Goal: Task Accomplishment & Management: Complete application form

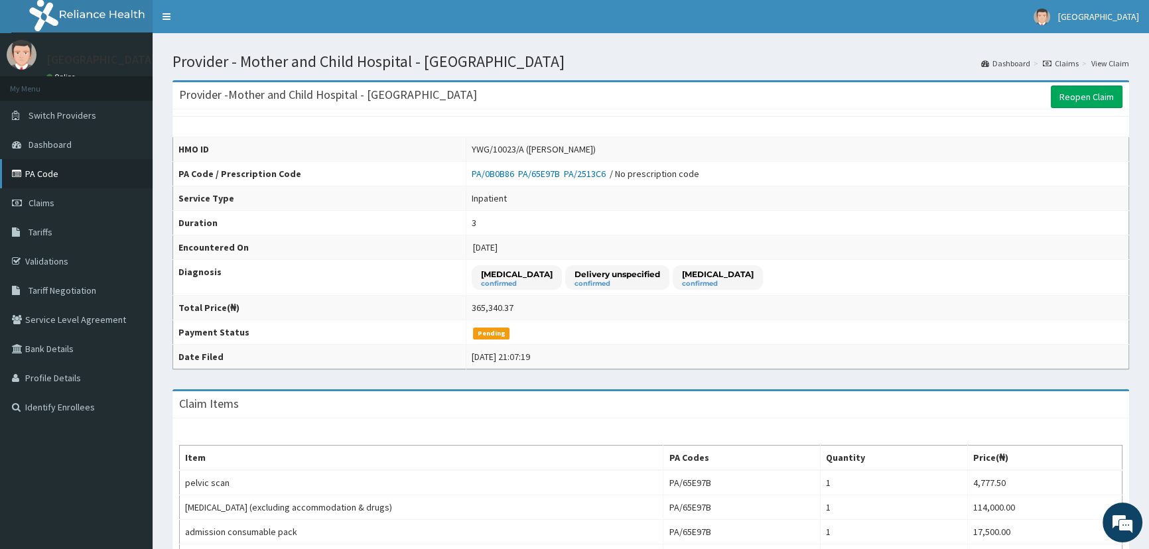
click at [42, 176] on link "PA Code" at bounding box center [76, 173] width 153 height 29
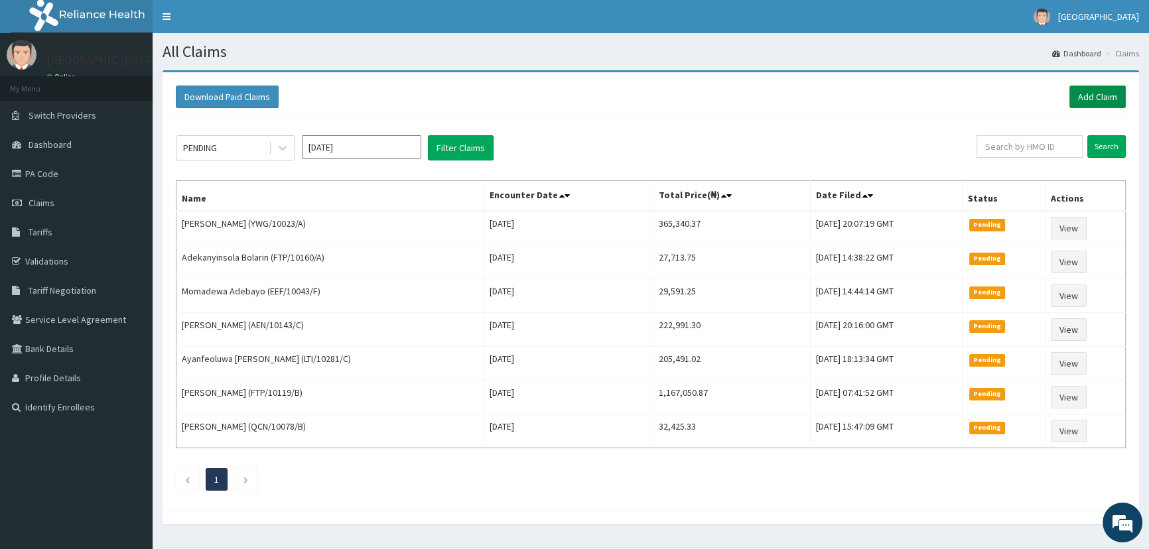
click at [1088, 94] on link "Add Claim" at bounding box center [1097, 97] width 56 height 23
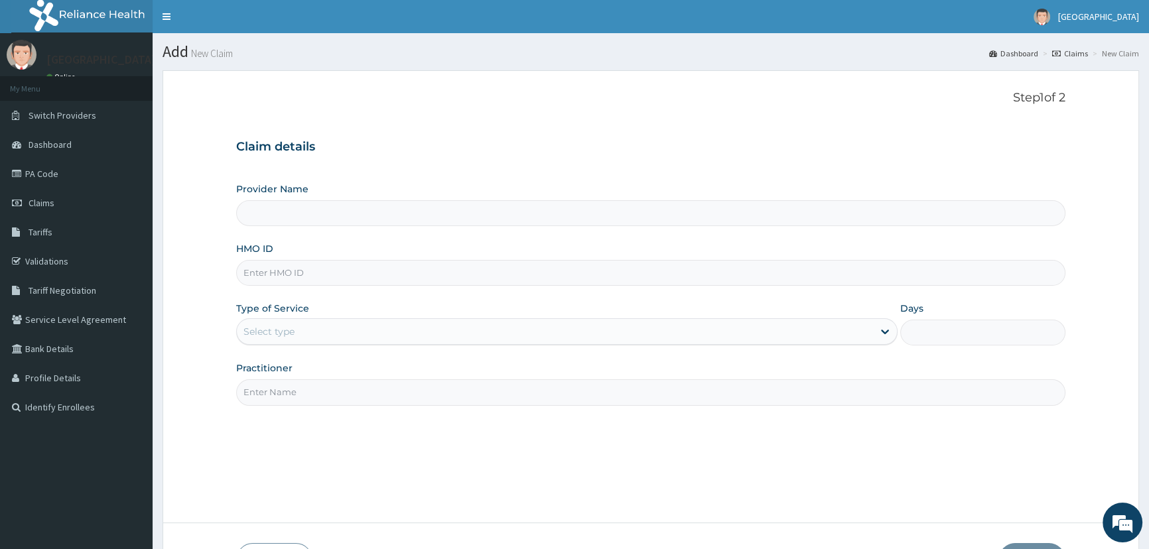
type input "Mother and Child Hospital - Omole"
click at [265, 274] on input "HMO ID" at bounding box center [650, 273] width 829 height 26
type input "DUP/10021/B"
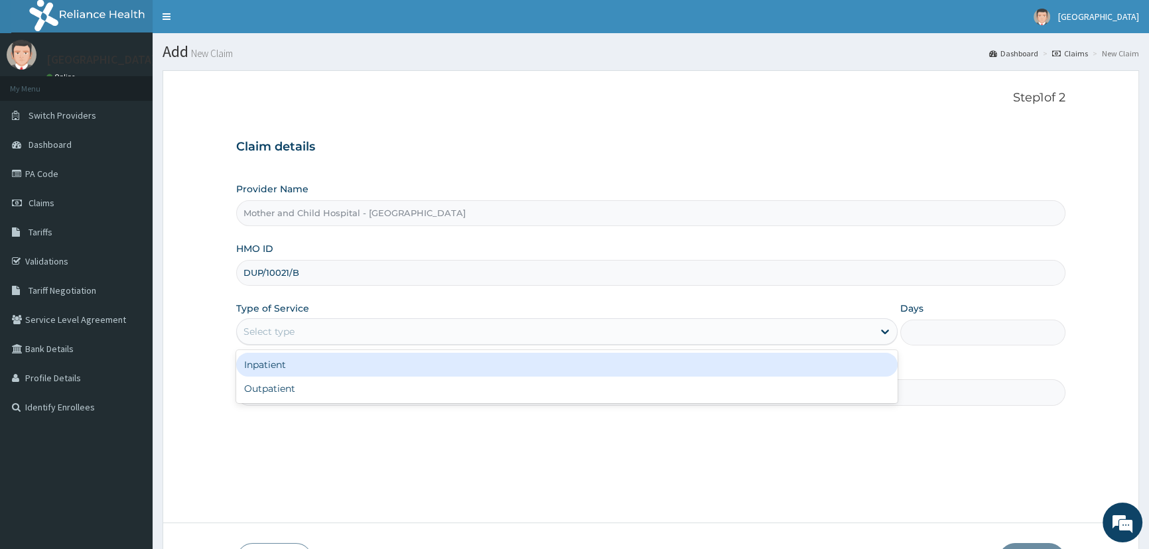
click at [344, 332] on div "Select type" at bounding box center [554, 331] width 635 height 21
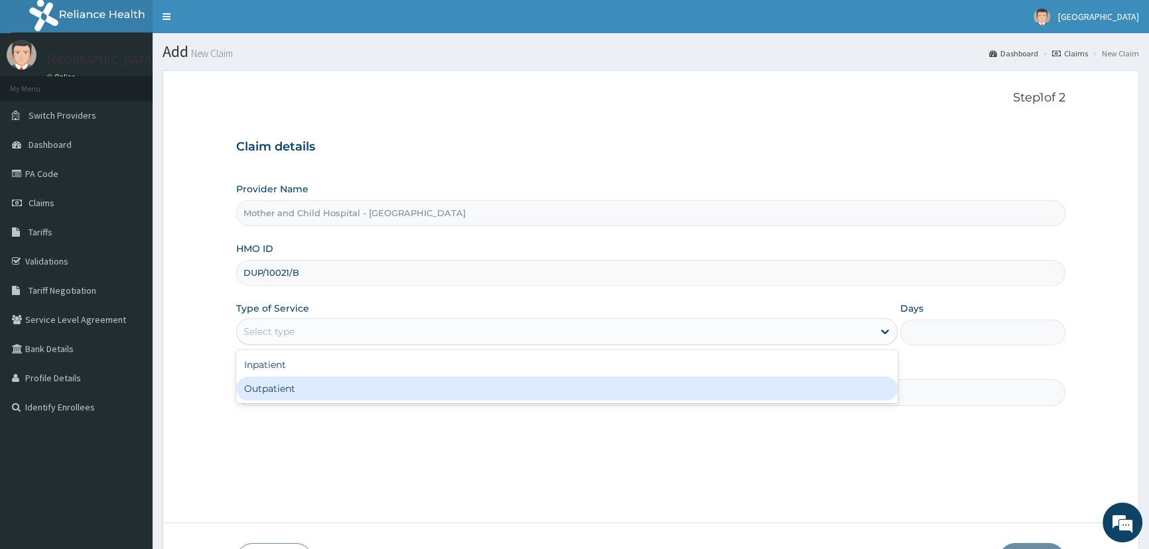
click at [274, 395] on div "Outpatient" at bounding box center [566, 389] width 661 height 24
type input "1"
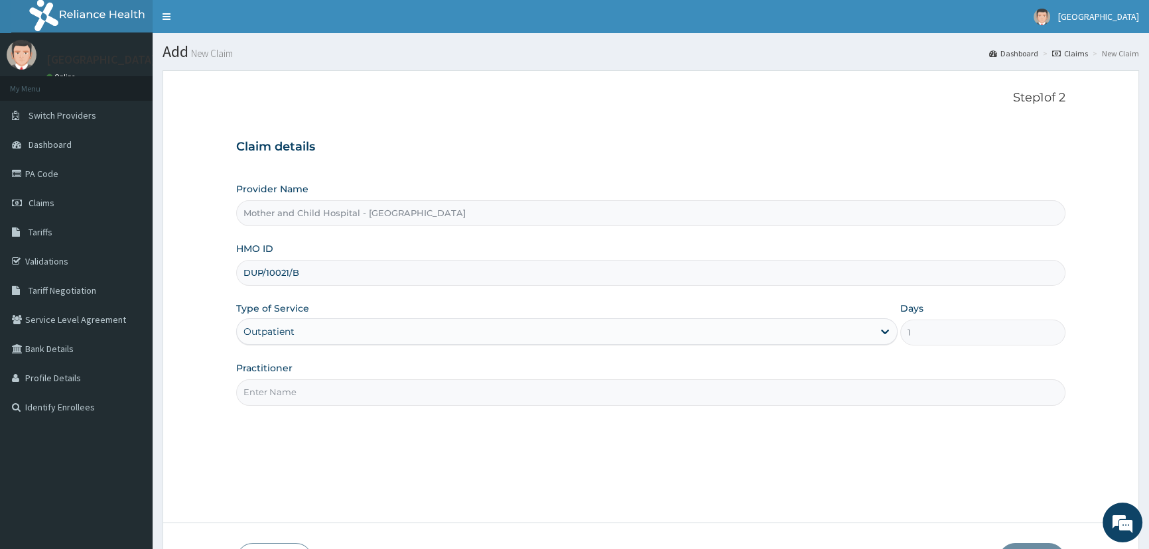
click at [281, 391] on input "Practitioner" at bounding box center [650, 392] width 829 height 26
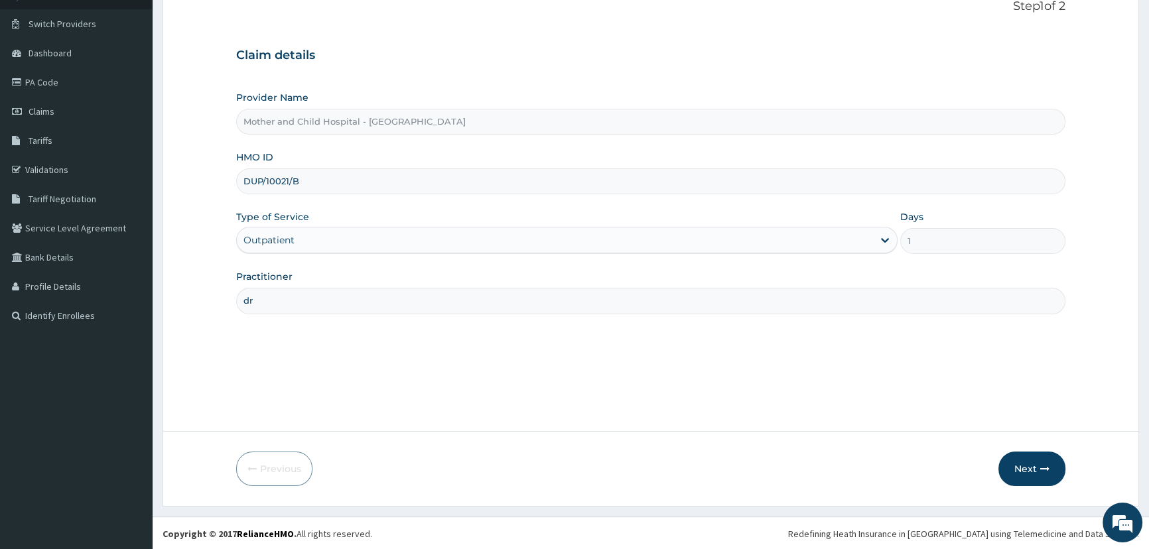
scroll to position [93, 0]
type input "dr"
click at [1034, 464] on button "Next" at bounding box center [1031, 467] width 67 height 34
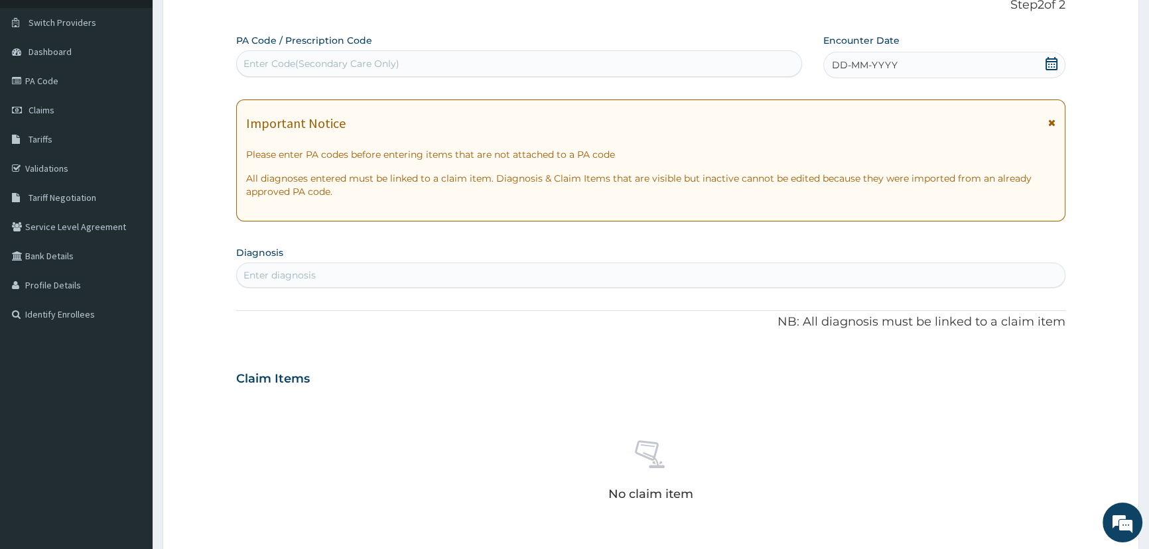
click at [1049, 63] on icon at bounding box center [1051, 63] width 13 height 13
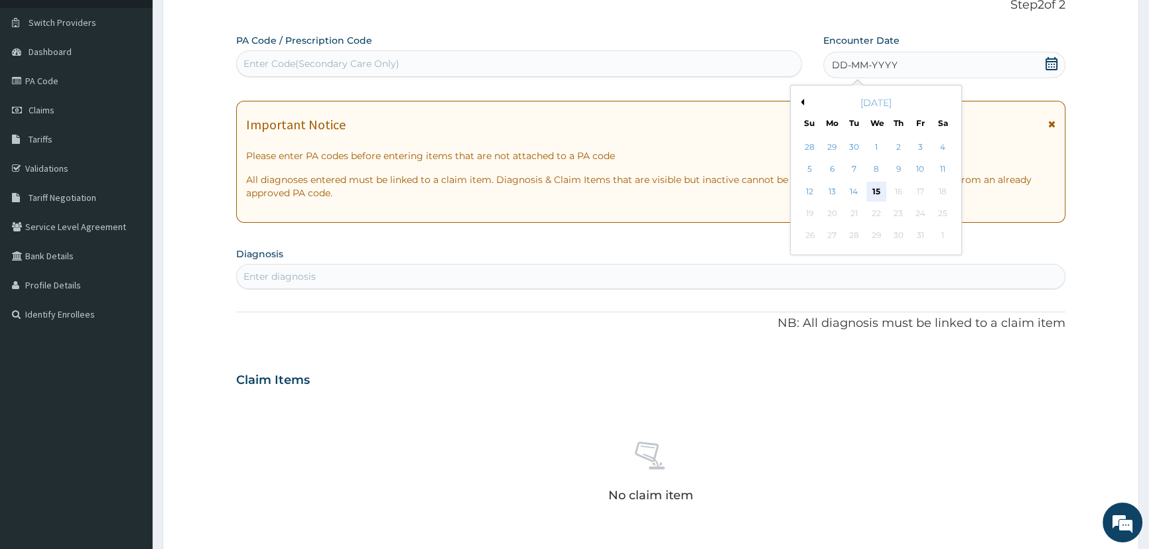
click at [874, 192] on div "15" at bounding box center [876, 192] width 20 height 20
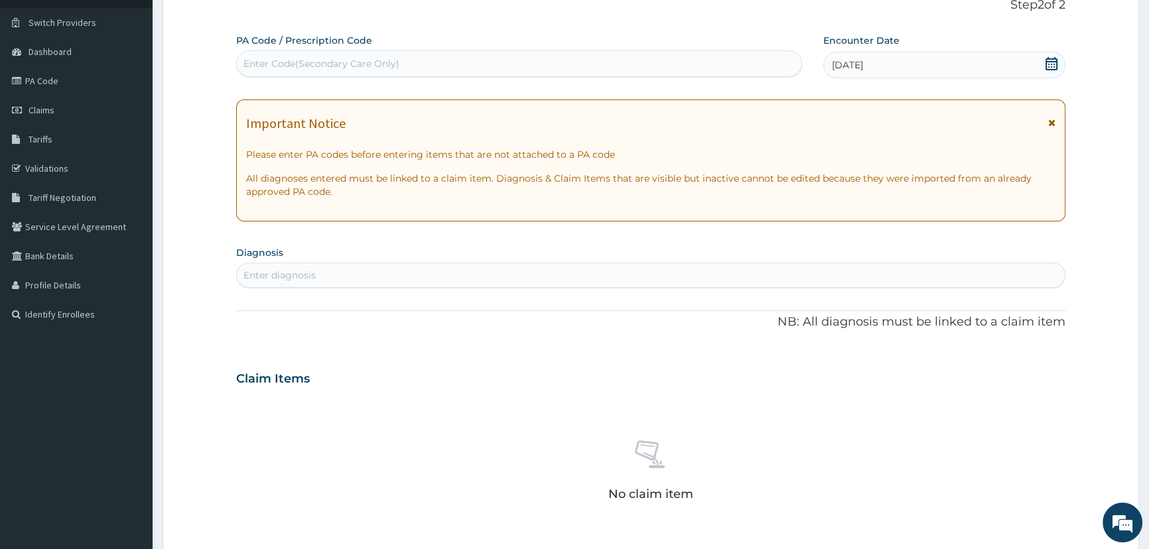
click at [263, 65] on div "Enter Code(Secondary Care Only)" at bounding box center [321, 63] width 156 height 13
paste input "PA/7C4318"
type input "PA/7C4318"
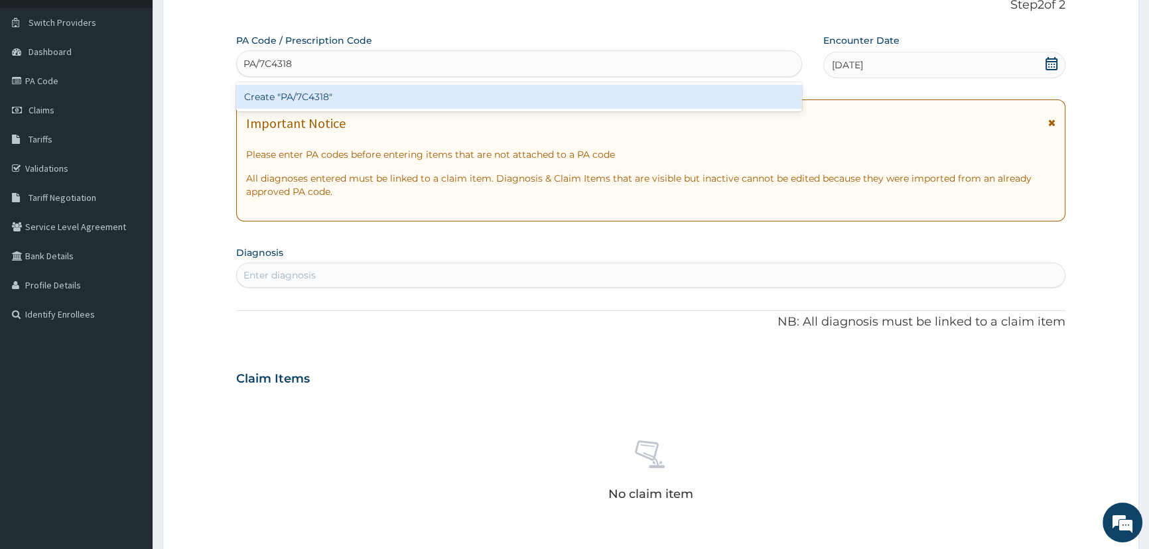
click at [321, 94] on div "Create "PA/7C4318"" at bounding box center [518, 97] width 565 height 24
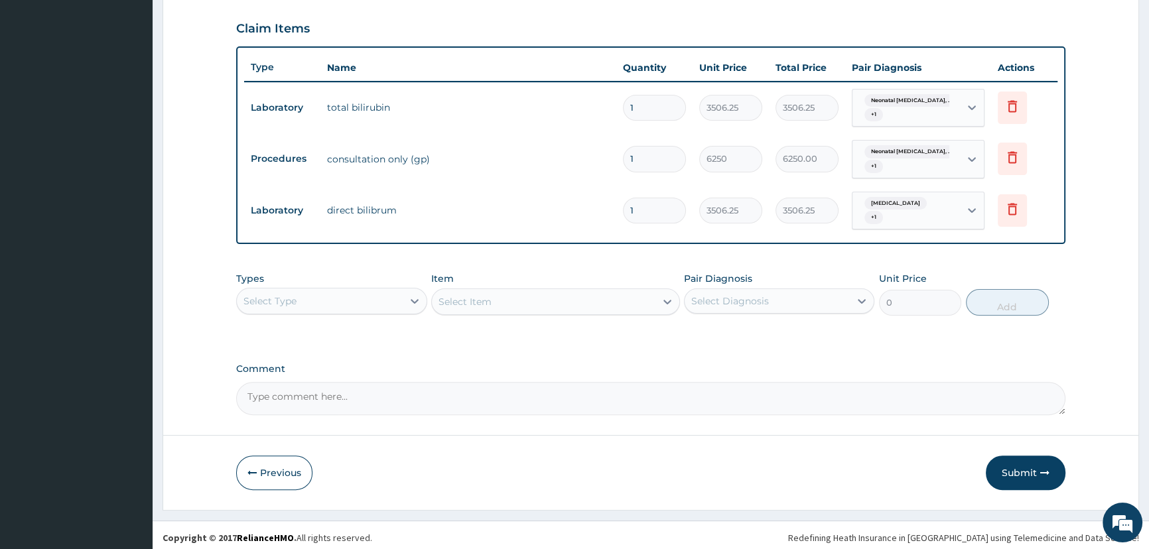
scroll to position [451, 0]
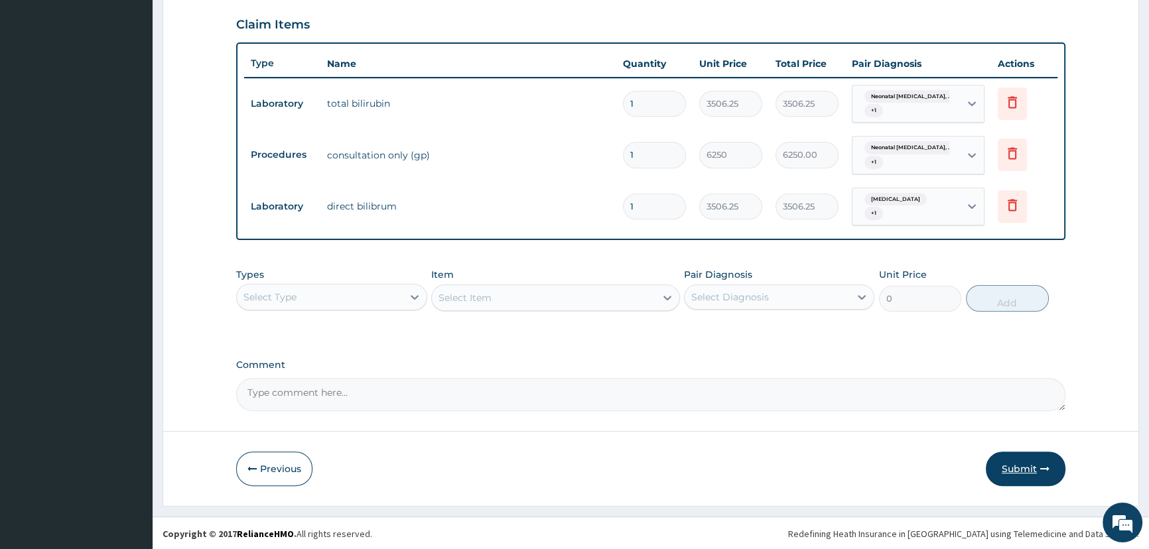
click at [1033, 468] on button "Submit" at bounding box center [1026, 469] width 80 height 34
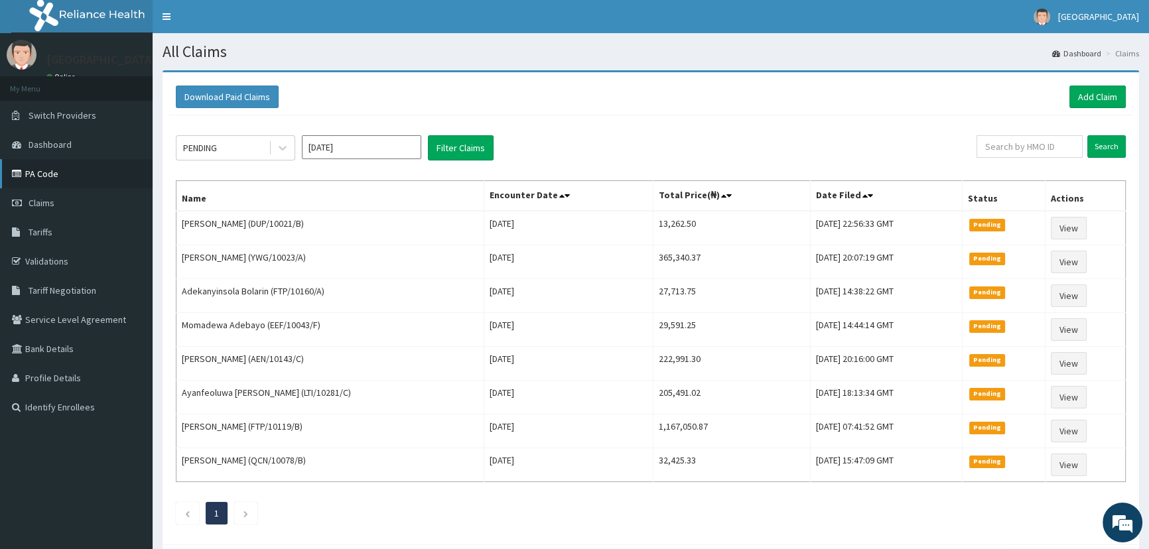
click at [63, 180] on link "PA Code" at bounding box center [76, 173] width 153 height 29
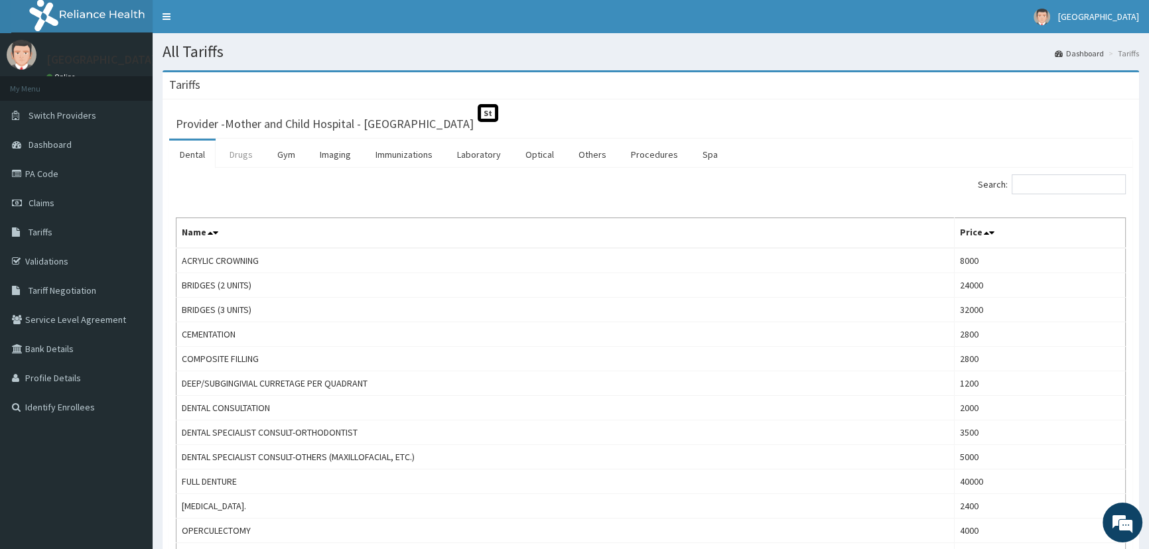
click at [253, 152] on link "Drugs" at bounding box center [241, 155] width 44 height 28
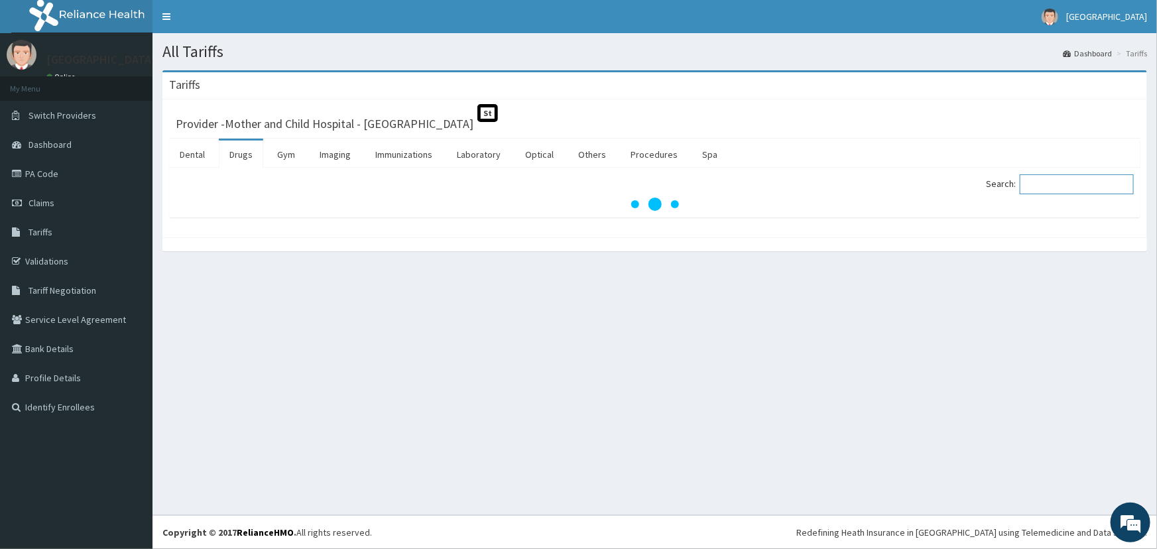
click at [1068, 186] on input "Search:" at bounding box center [1077, 184] width 114 height 20
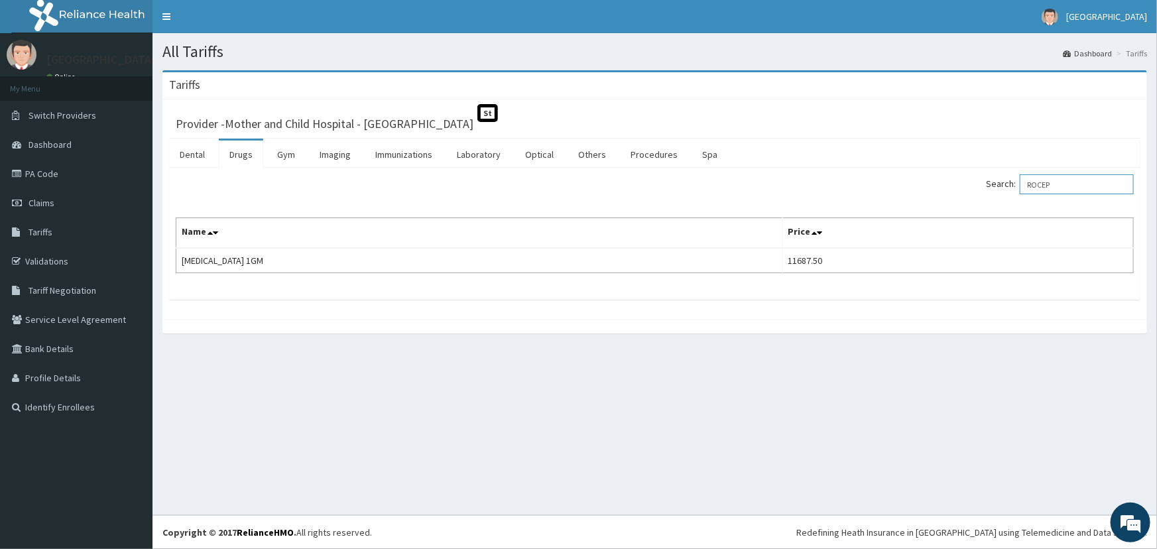
type input "ROCEP"
click at [477, 161] on link "Laboratory" at bounding box center [478, 155] width 65 height 28
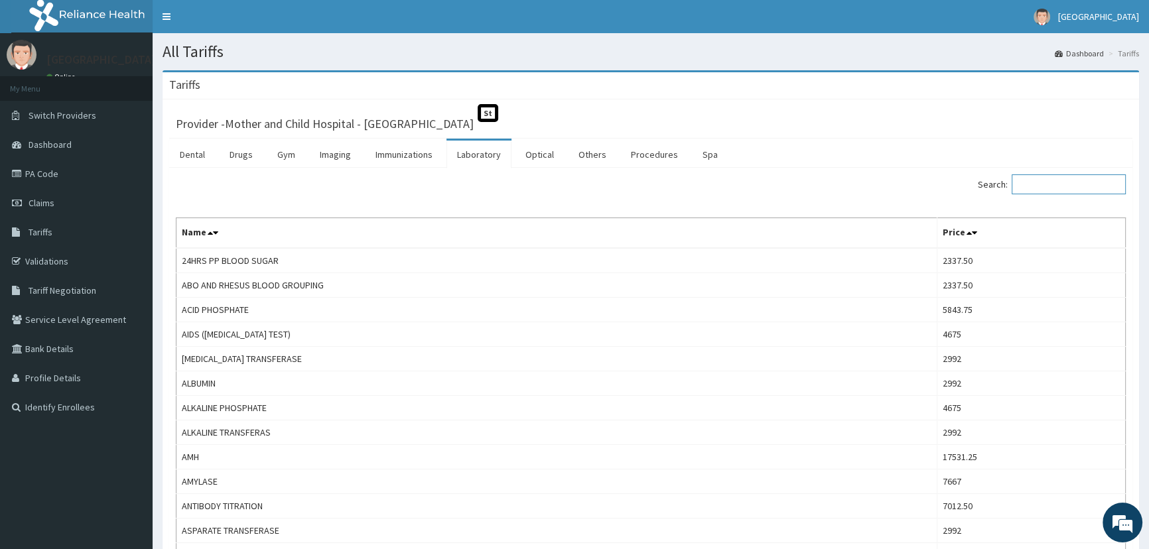
click at [1060, 190] on input "Search:" at bounding box center [1068, 184] width 114 height 20
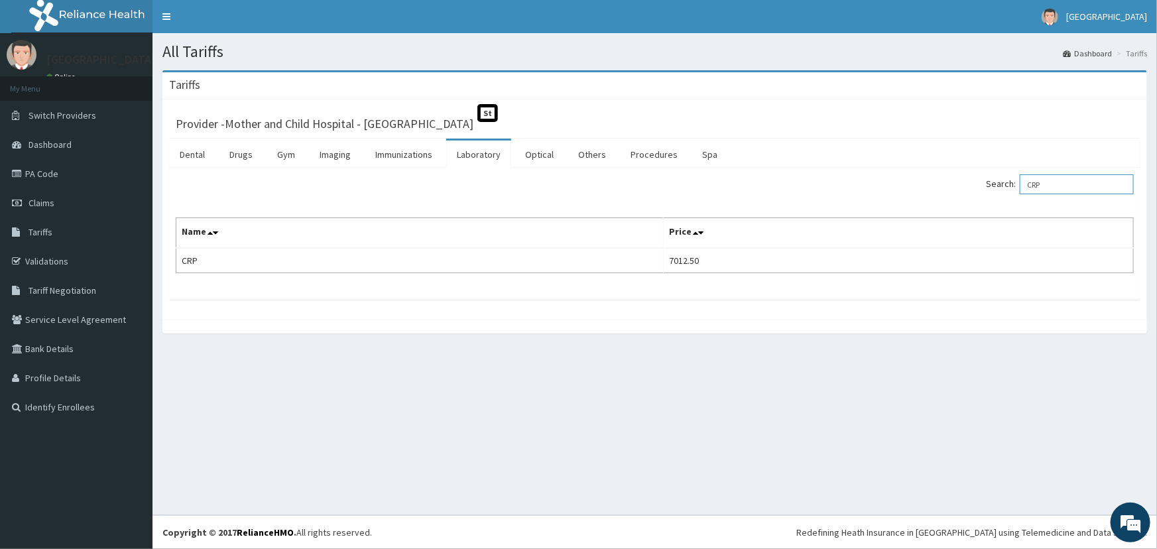
type input "CRP"
